Goal: Check status: Check status

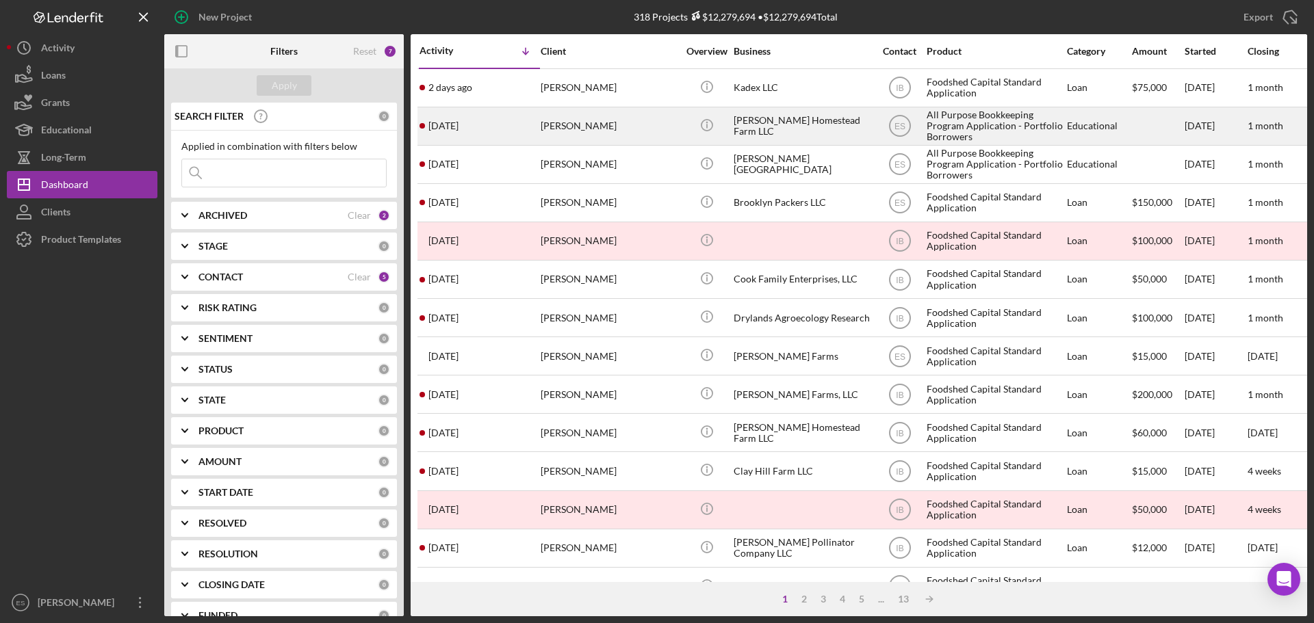
click at [556, 131] on div "[PERSON_NAME]" at bounding box center [609, 126] width 137 height 36
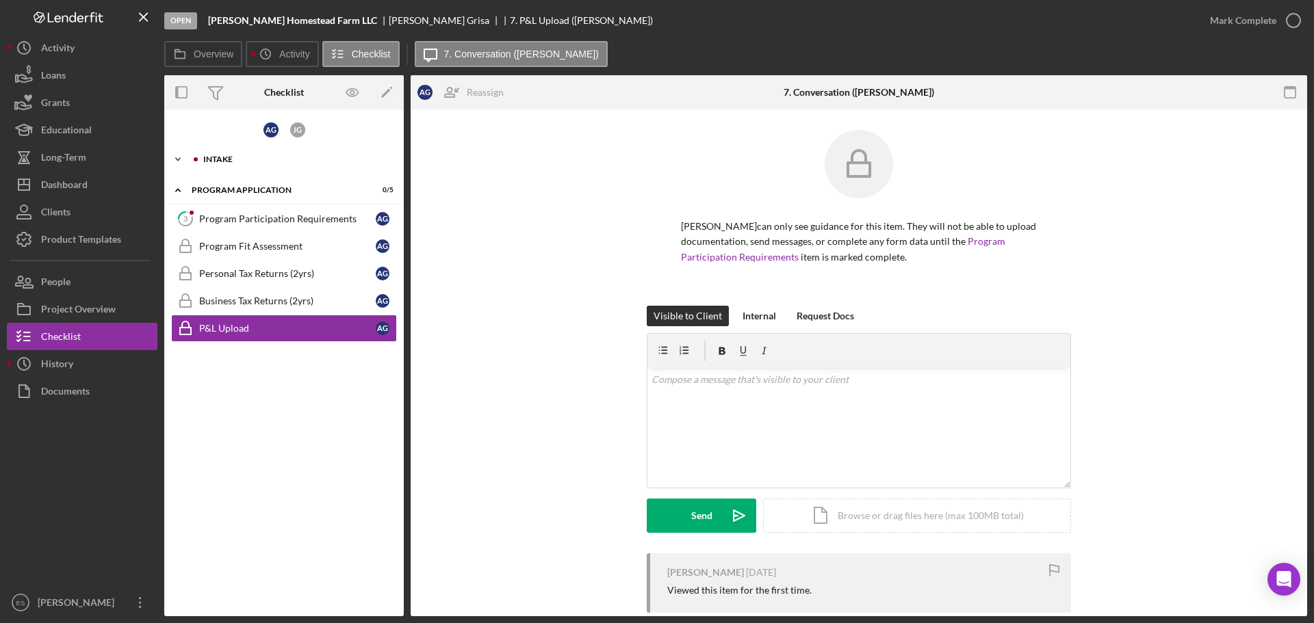
click at [178, 156] on icon "Icon/Expander" at bounding box center [177, 159] width 27 height 27
